Goal: Task Accomplishment & Management: Use online tool/utility

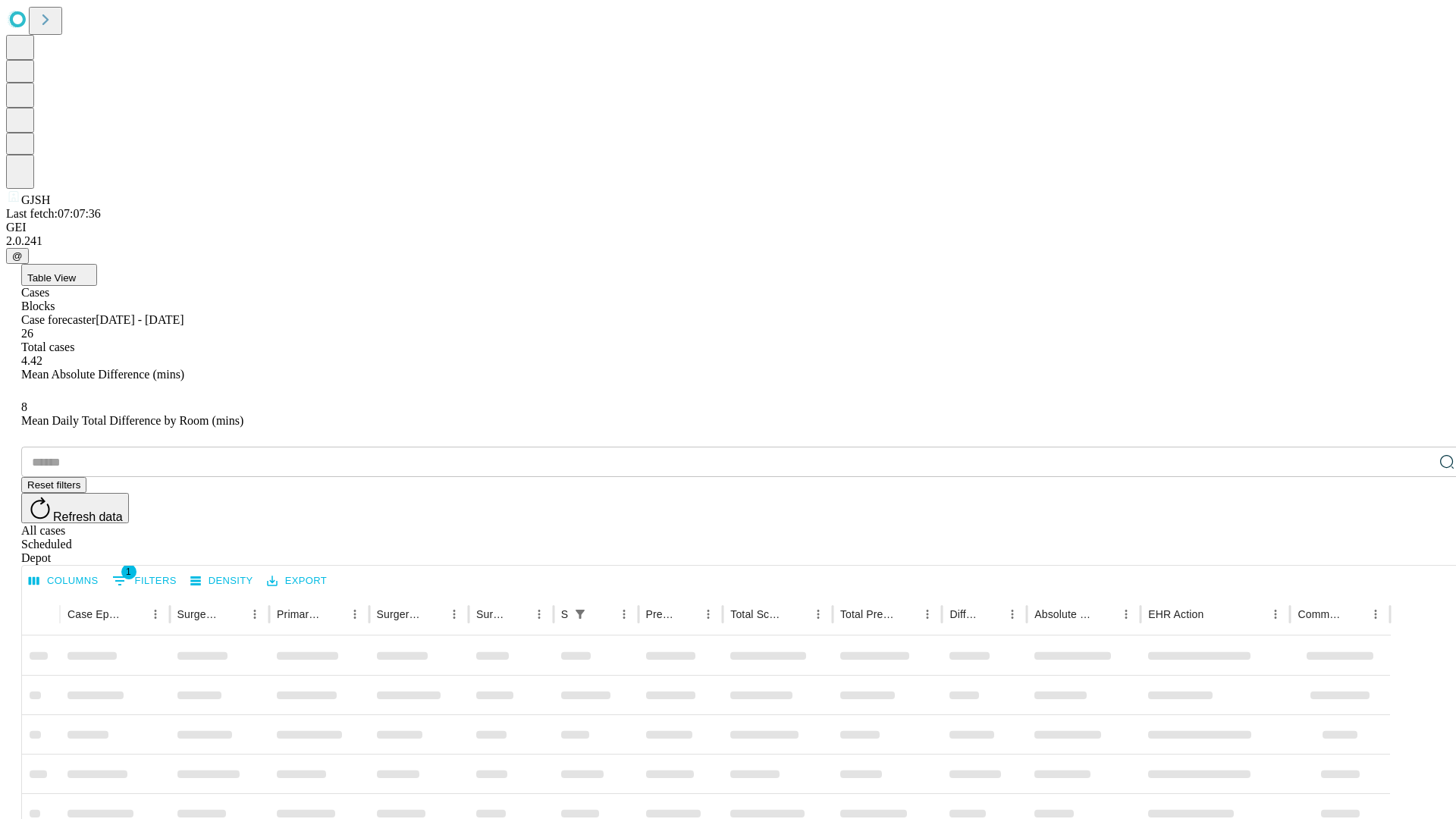
click at [1416, 552] on div "Depot" at bounding box center [744, 559] width 1444 height 14
